Goal: Information Seeking & Learning: Learn about a topic

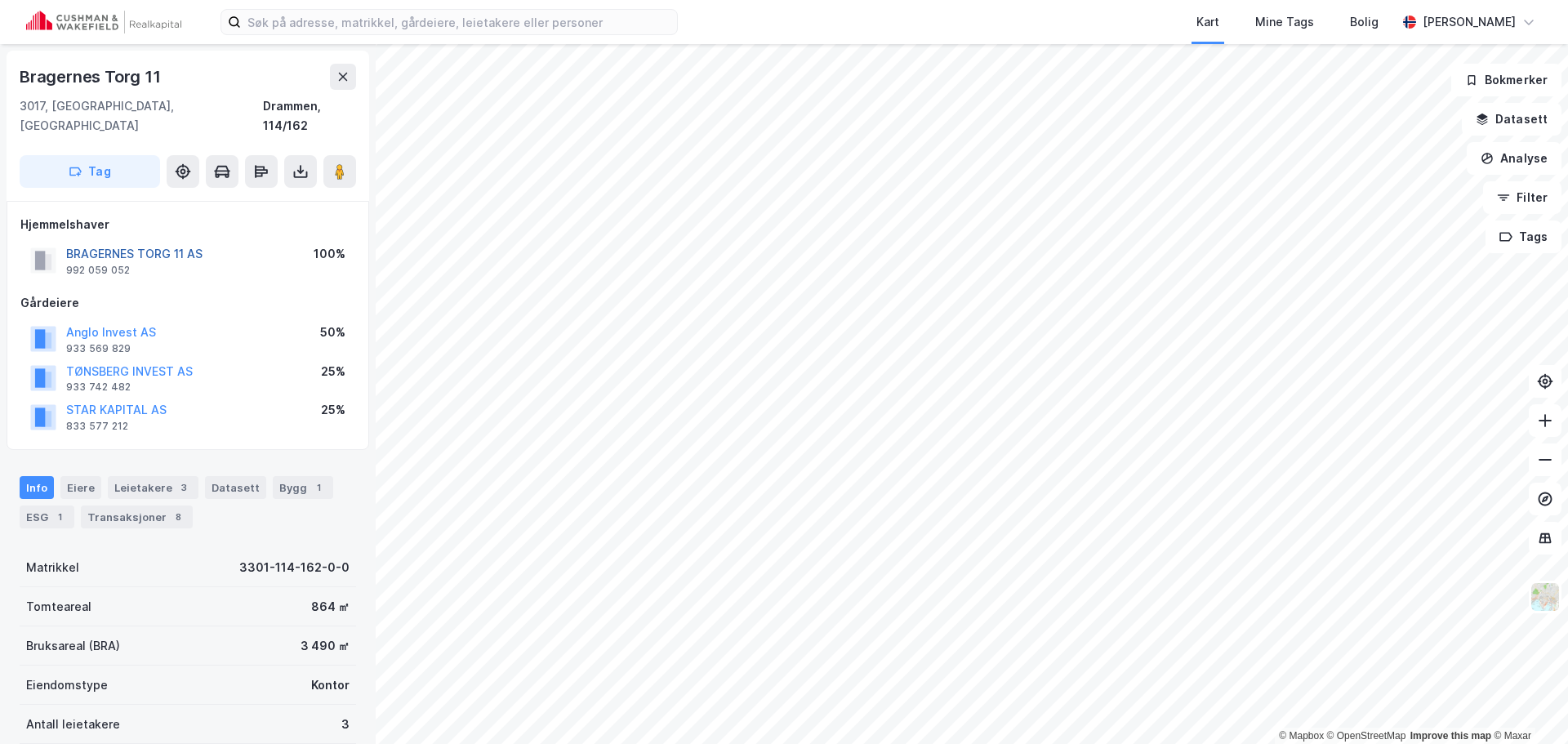
click at [0, 0] on button "BRAGERNES TORG 11 AS" at bounding box center [0, 0] width 0 height 0
